Goal: Contribute content

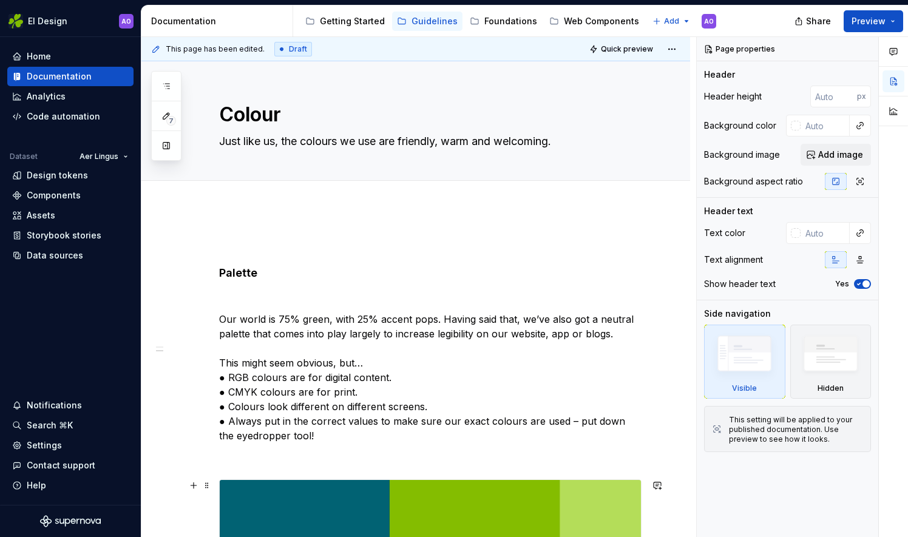
scroll to position [597, 0]
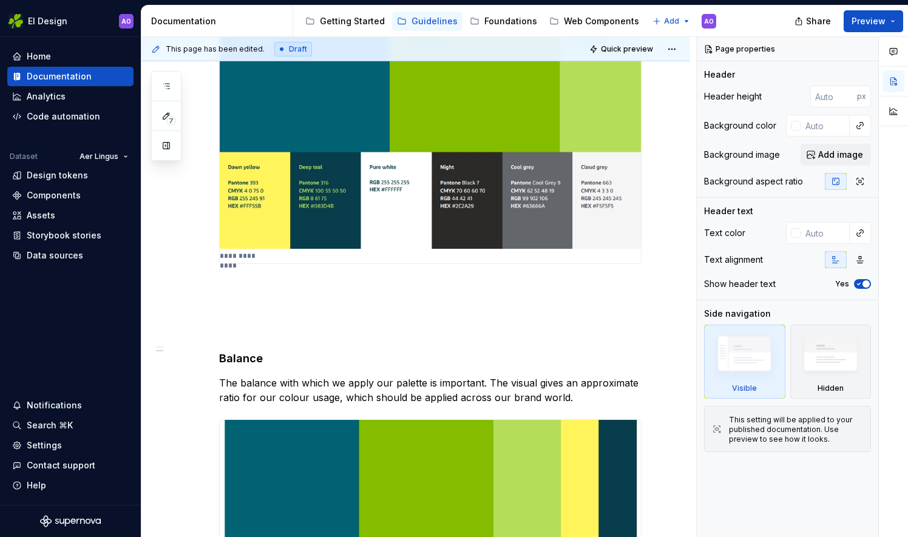
click at [360, 79] on img at bounding box center [430, 66] width 421 height 366
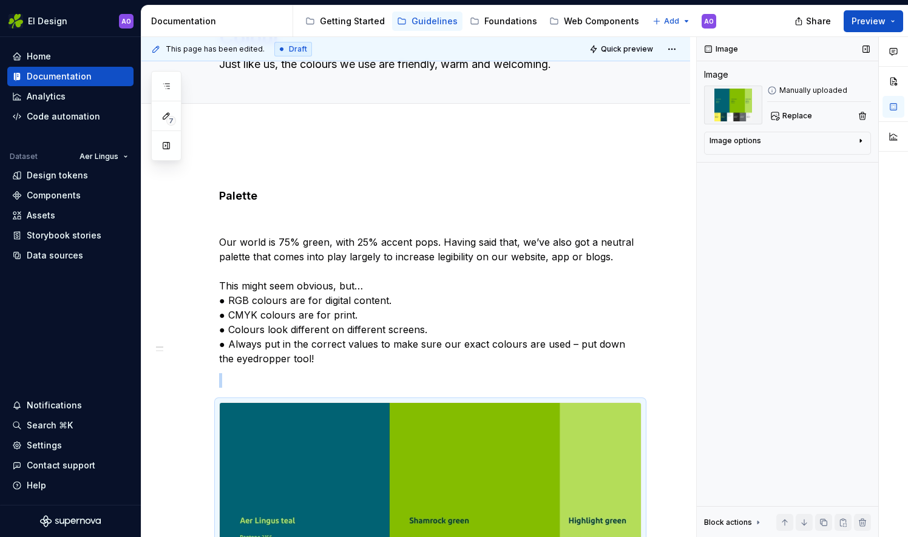
scroll to position [44, 0]
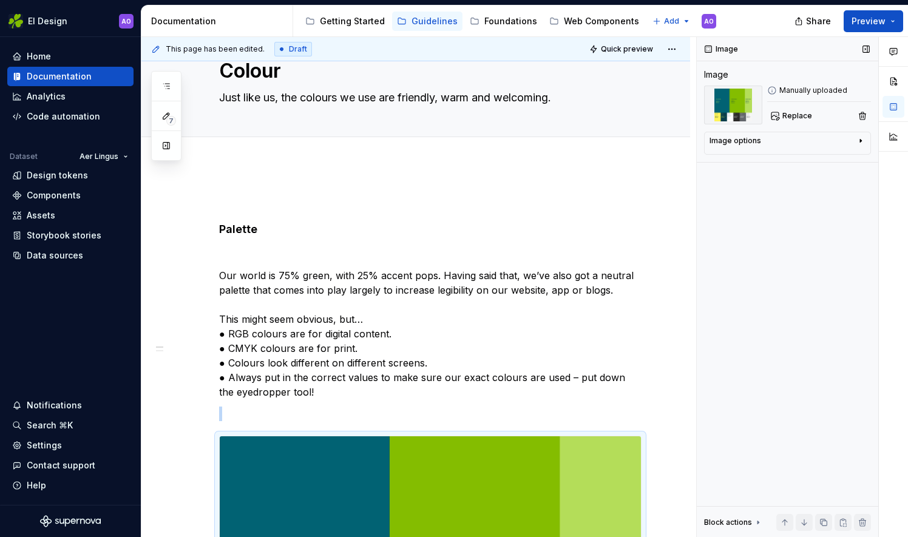
click at [704, 106] on img at bounding box center [733, 105] width 58 height 39
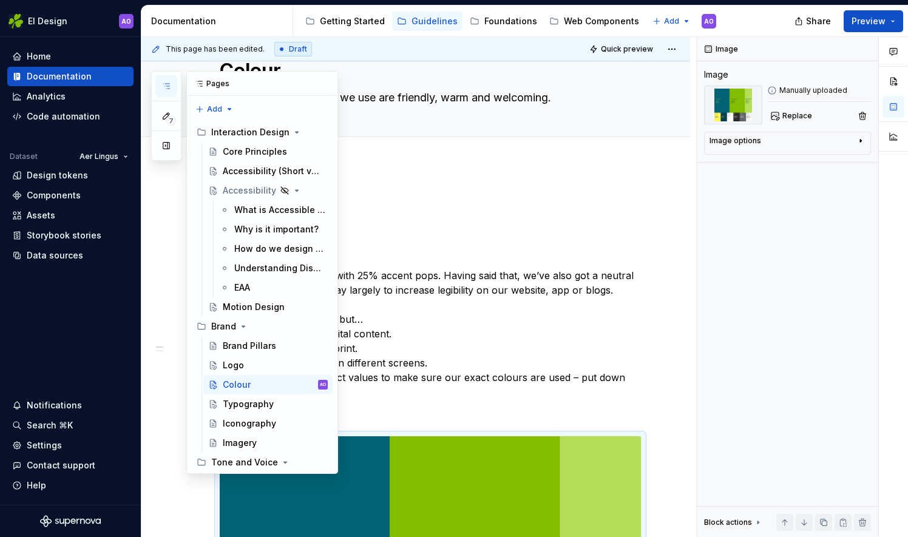
click at [164, 82] on icon "button" at bounding box center [166, 86] width 10 height 10
click at [238, 359] on div "Logo" at bounding box center [233, 365] width 21 height 12
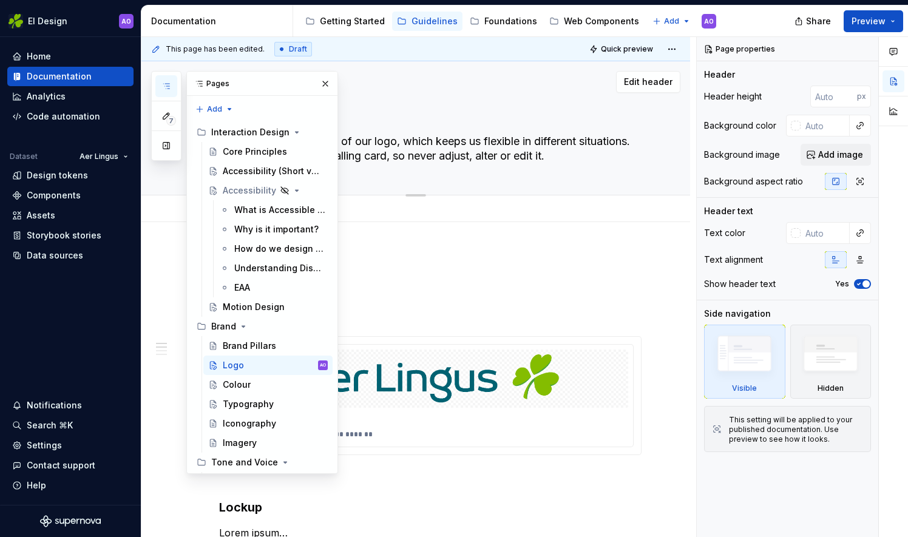
click at [687, 184] on div "Logo We’ve got two versions of our logo, which keeps us flexible in different s…" at bounding box center [415, 128] width 549 height 134
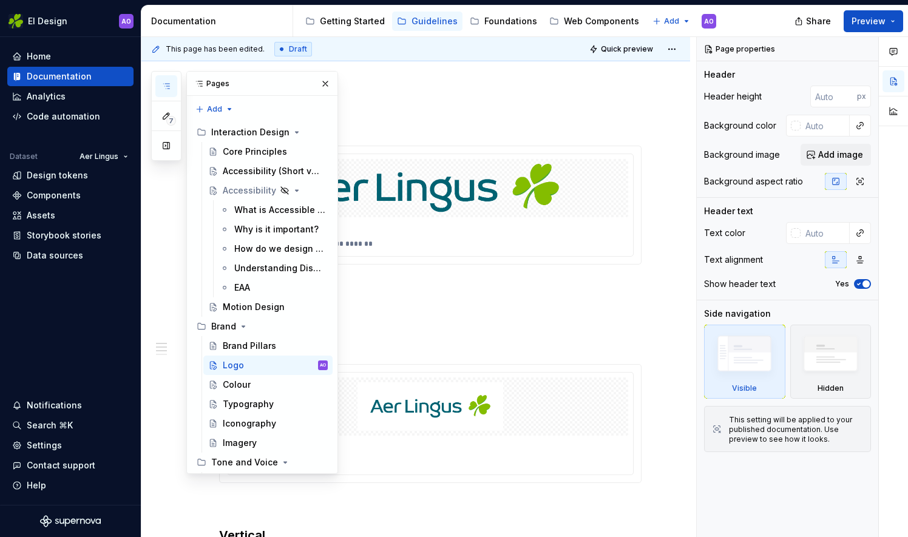
scroll to position [206, 0]
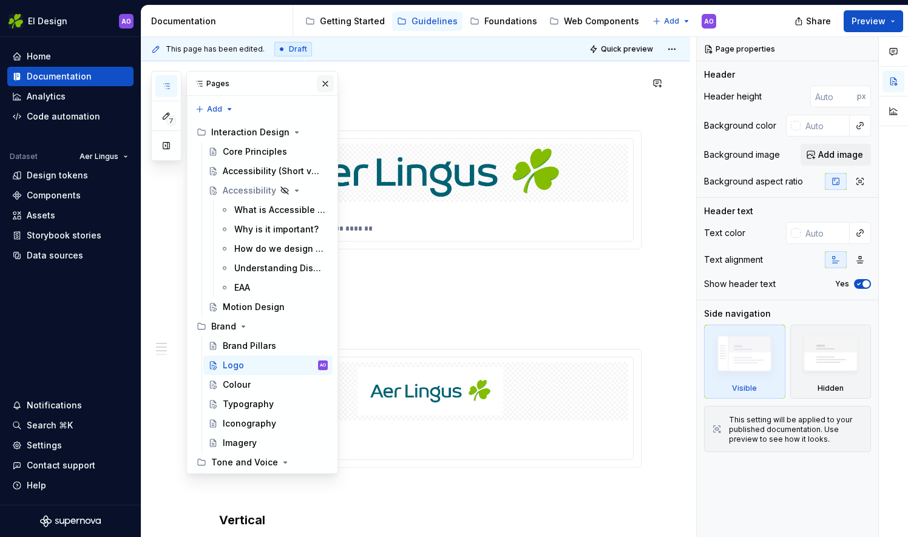
click at [320, 83] on button "button" at bounding box center [325, 83] width 17 height 17
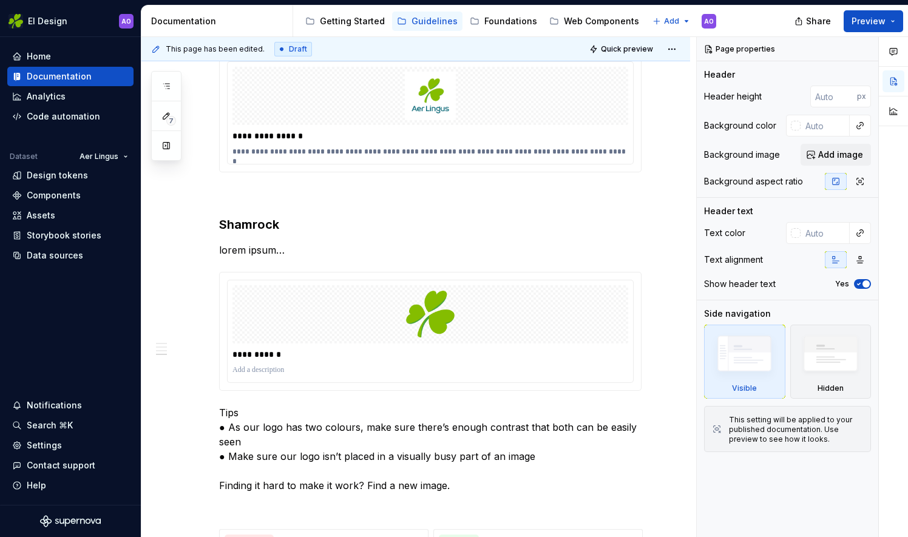
scroll to position [717, 0]
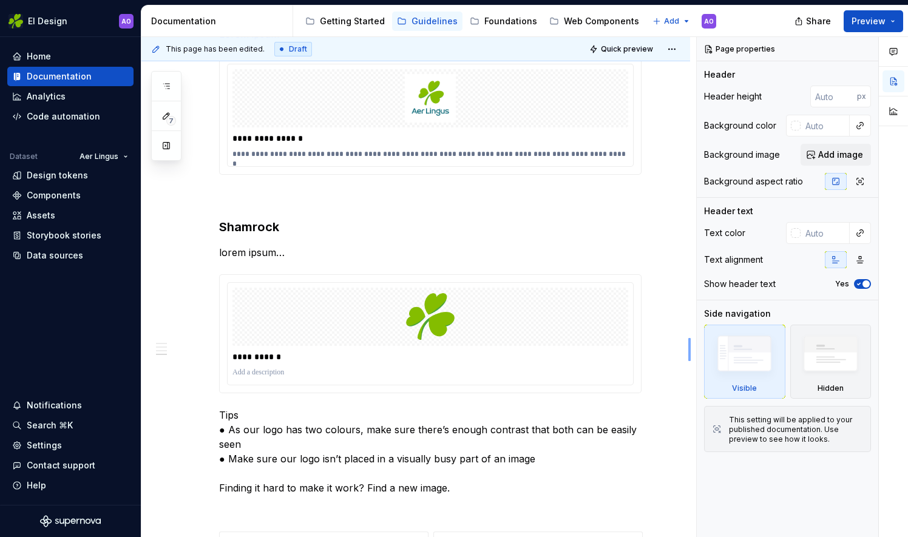
drag, startPoint x: 689, startPoint y: 361, endPoint x: 688, endPoint y: 338, distance: 23.1
click at [688, 338] on div "**********" at bounding box center [418, 287] width 555 height 501
type textarea "*"
